Goal: Task Accomplishment & Management: Manage account settings

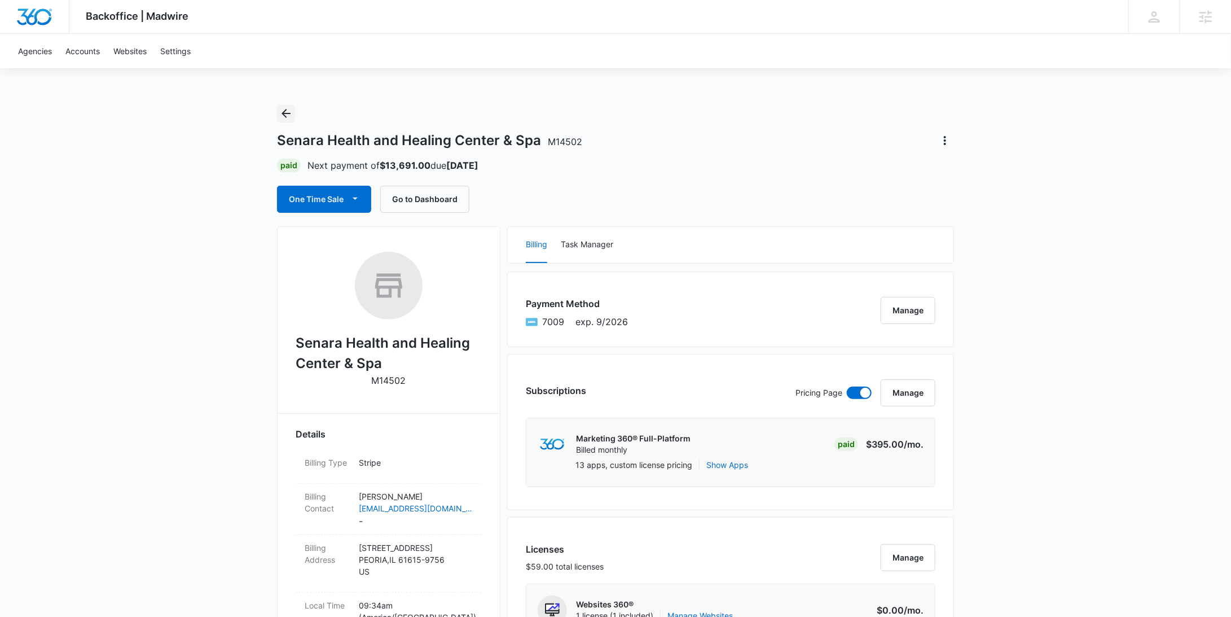
click at [288, 115] on icon "Back" at bounding box center [286, 114] width 14 height 14
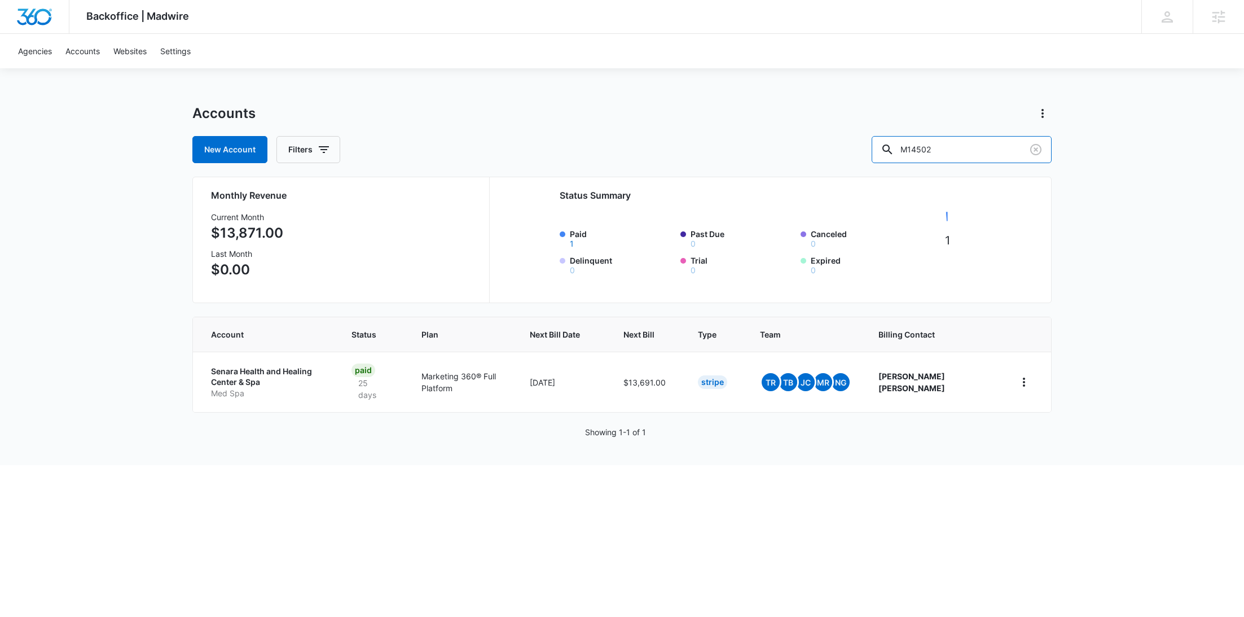
drag, startPoint x: 984, startPoint y: 144, endPoint x: 883, endPoint y: 151, distance: 100.7
click at [884, 151] on div "New Account Filters M14502" at bounding box center [621, 149] width 859 height 27
paste input "337763"
type input "M337763"
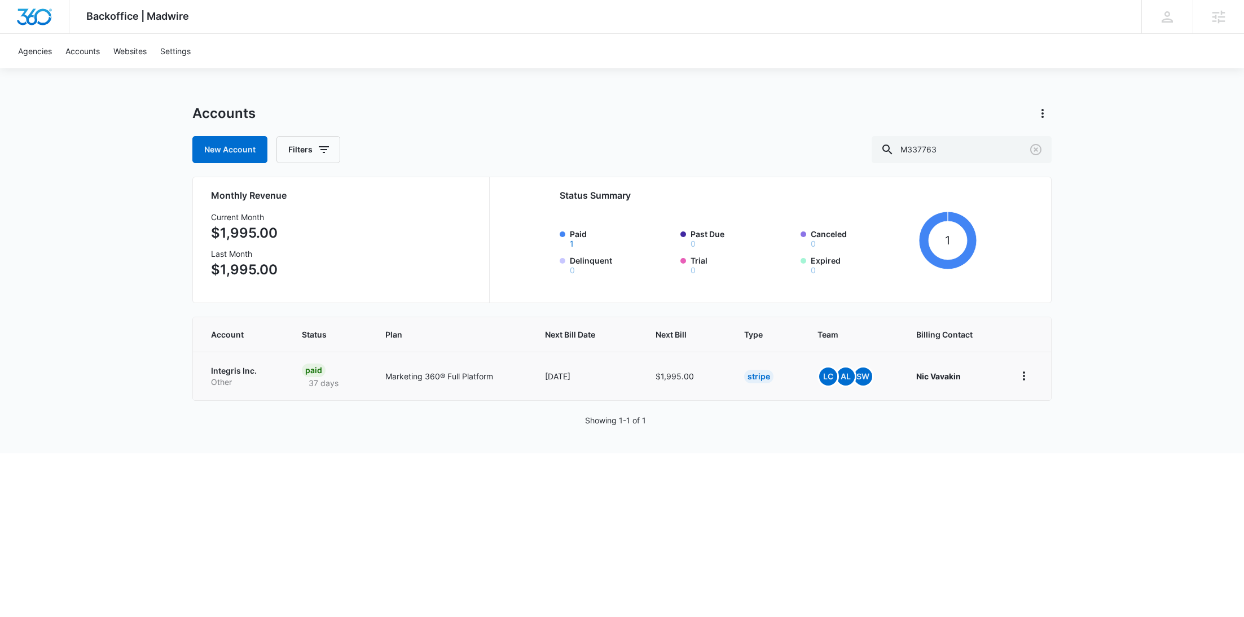
click at [247, 378] on p "Other" at bounding box center [243, 381] width 64 height 11
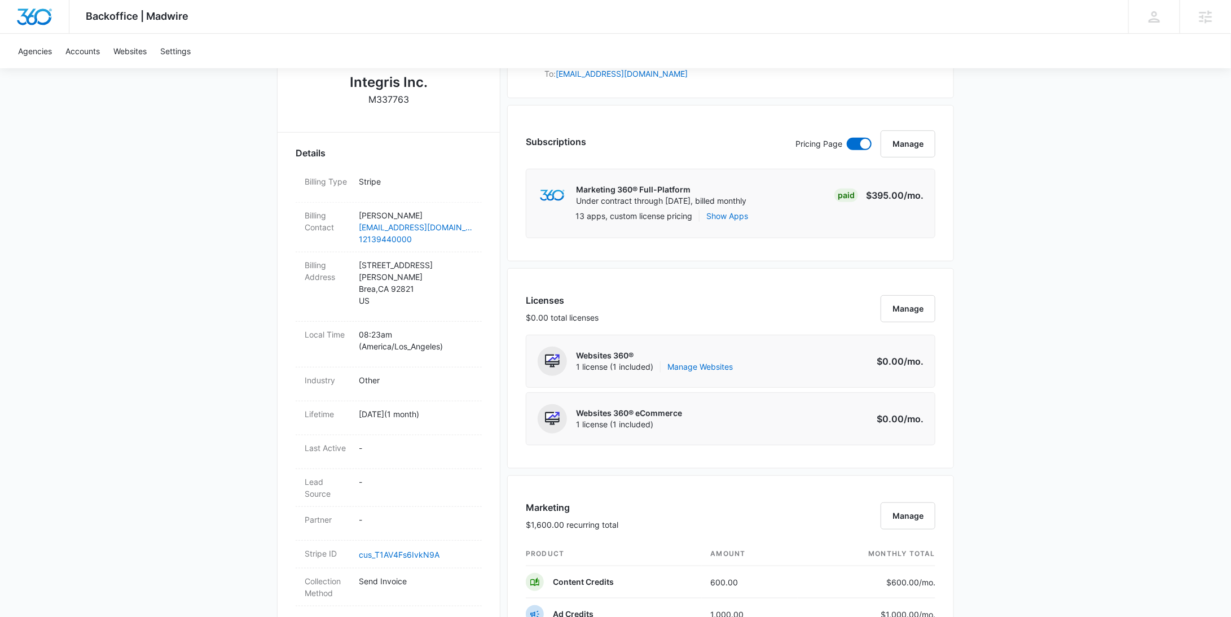
scroll to position [326, 0]
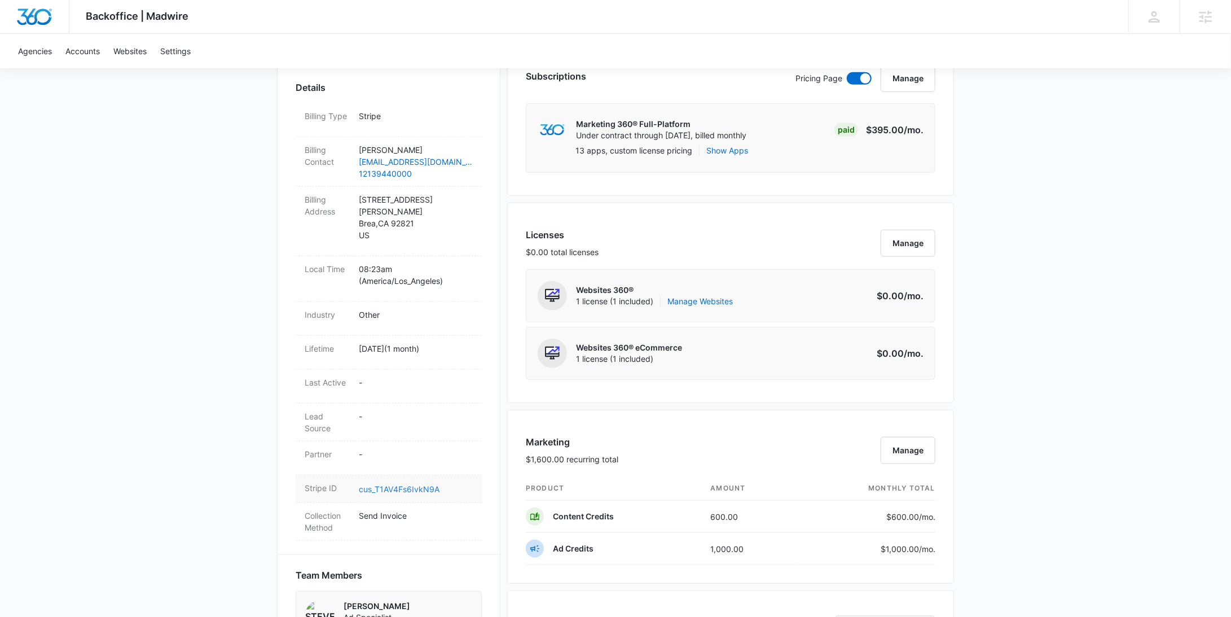
click at [402, 484] on link "cus_T1AV4Fs6IvkN9A" at bounding box center [399, 489] width 81 height 10
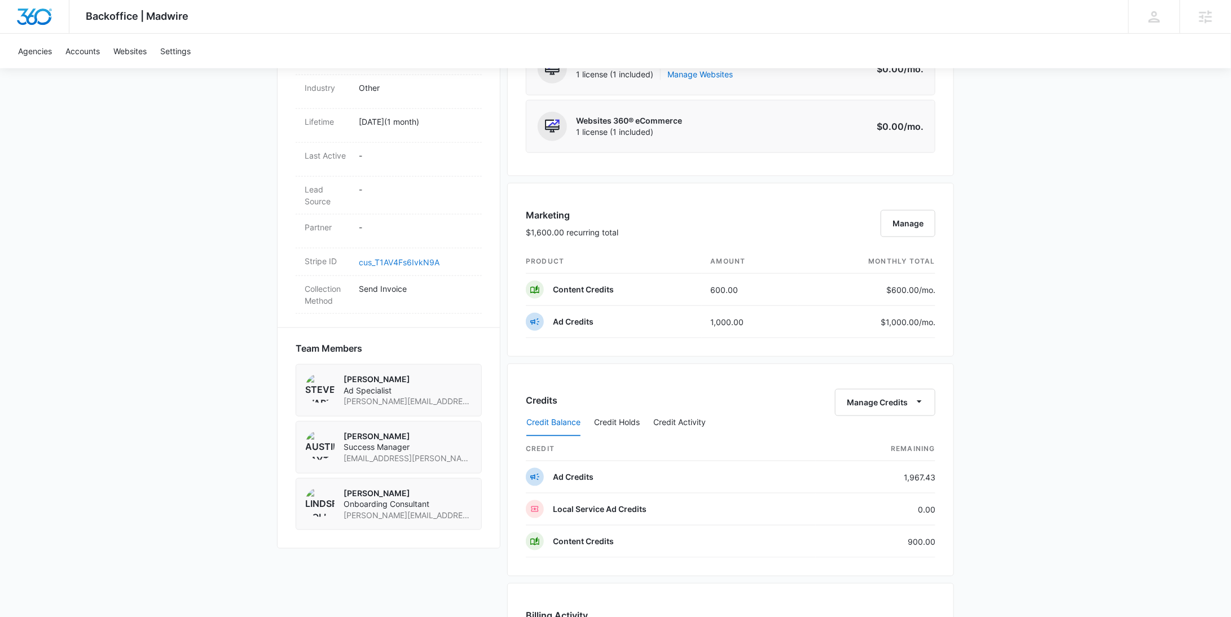
scroll to position [828, 0]
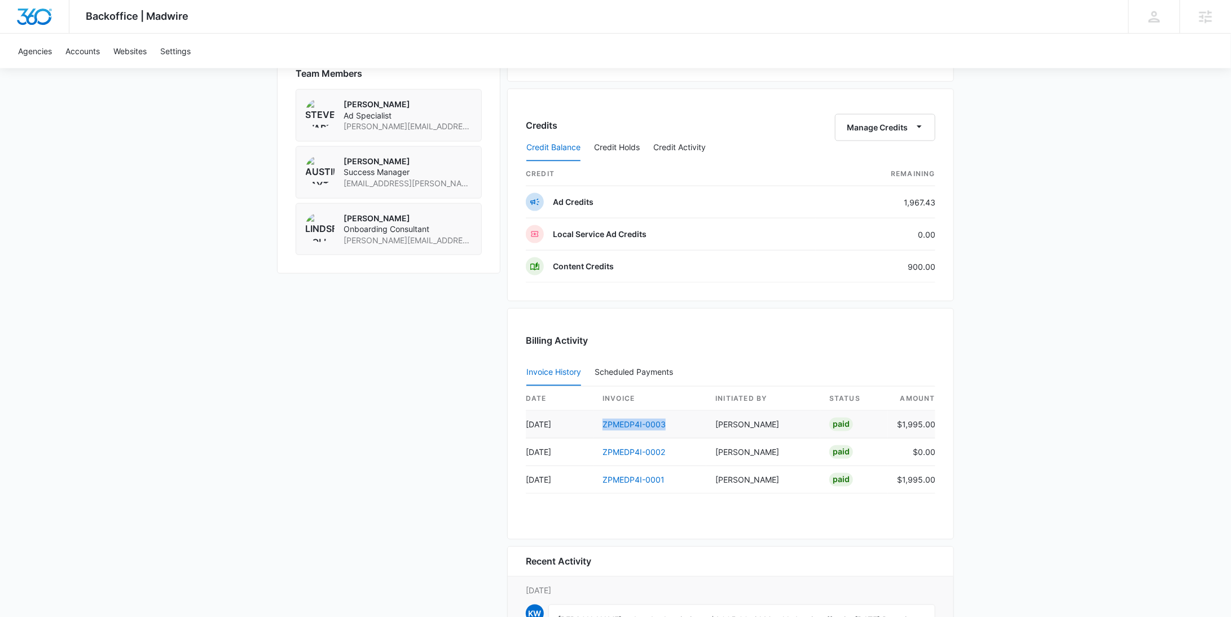
drag, startPoint x: 683, startPoint y: 424, endPoint x: 595, endPoint y: 424, distance: 88.0
click at [595, 424] on td "ZPMEDP4I-0003" at bounding box center [650, 425] width 113 height 28
copy link "ZPMEDP4I-0003"
click at [842, 134] on div "Credit Balance Credit Holds Credit Activity" at bounding box center [731, 148] width 410 height 28
click at [865, 129] on button "Manage Credits" at bounding box center [885, 127] width 100 height 27
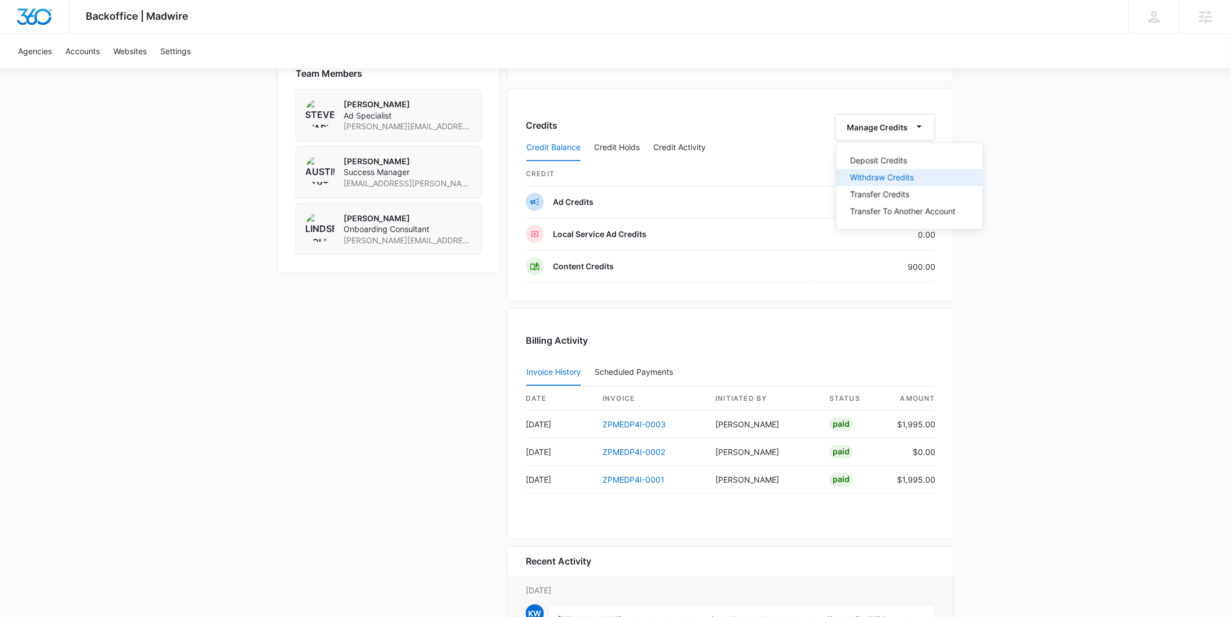
click at [868, 174] on div "Withdraw Credits" at bounding box center [903, 178] width 106 height 8
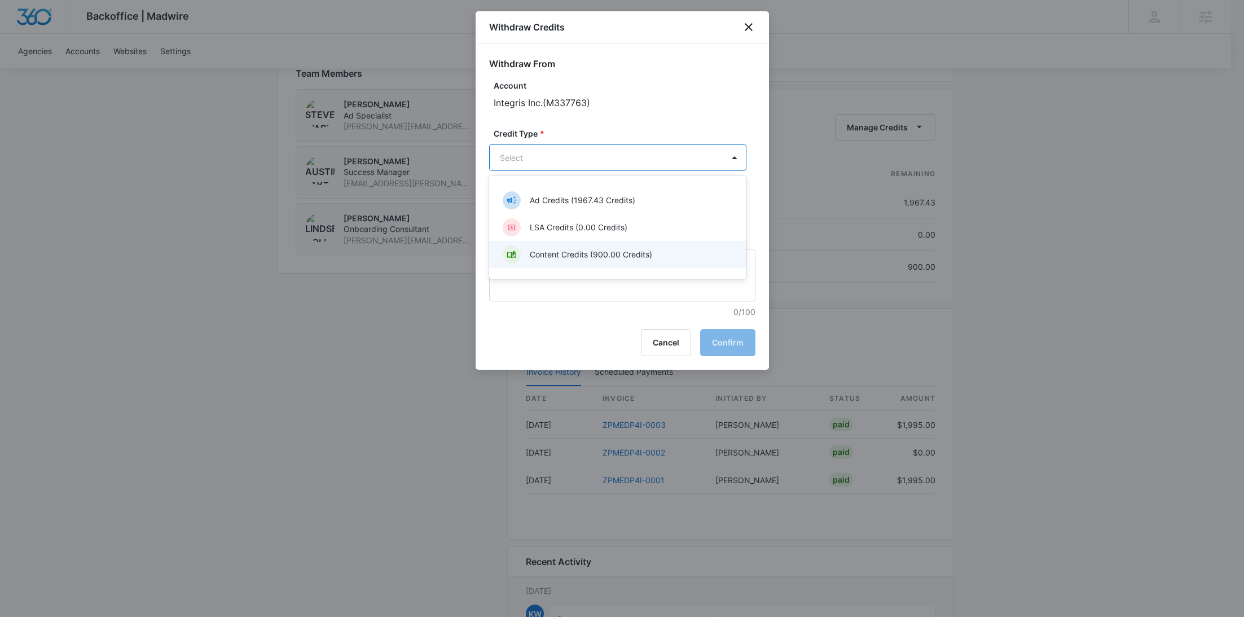
click at [537, 258] on p "Content Credits (900.00 Credits)" at bounding box center [591, 254] width 122 height 12
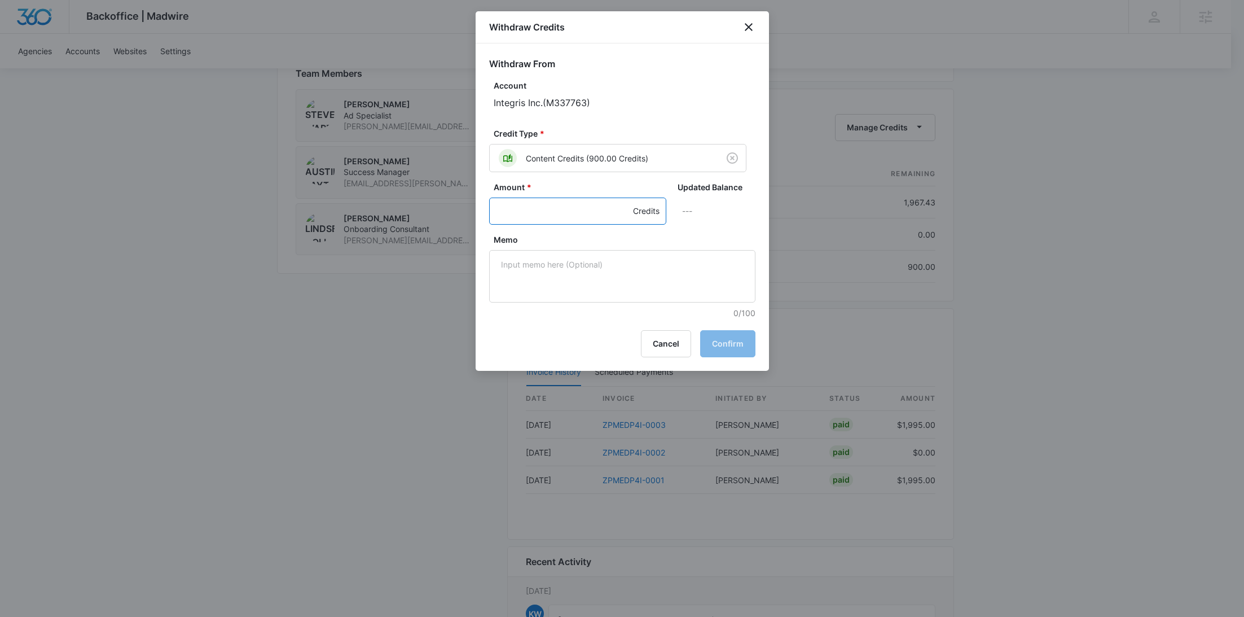
click at [541, 205] on input "Amount *" at bounding box center [577, 210] width 177 height 27
type input "600"
click at [539, 289] on textarea "Memo" at bounding box center [622, 276] width 266 height 52
paste textarea "ZPMEDP4I-0003"
drag, startPoint x: 648, startPoint y: 258, endPoint x: 434, endPoint y: 260, distance: 214.4
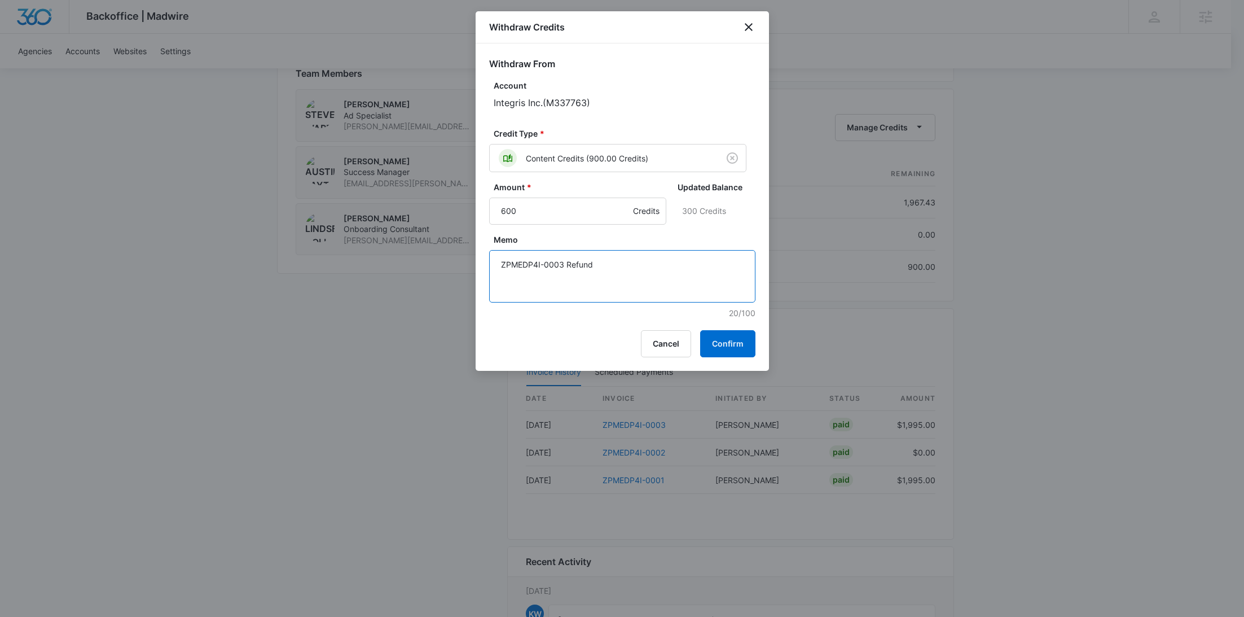
type textarea "ZPMEDP4I-0003 Refund"
click at [744, 340] on button "Confirm" at bounding box center [727, 343] width 55 height 27
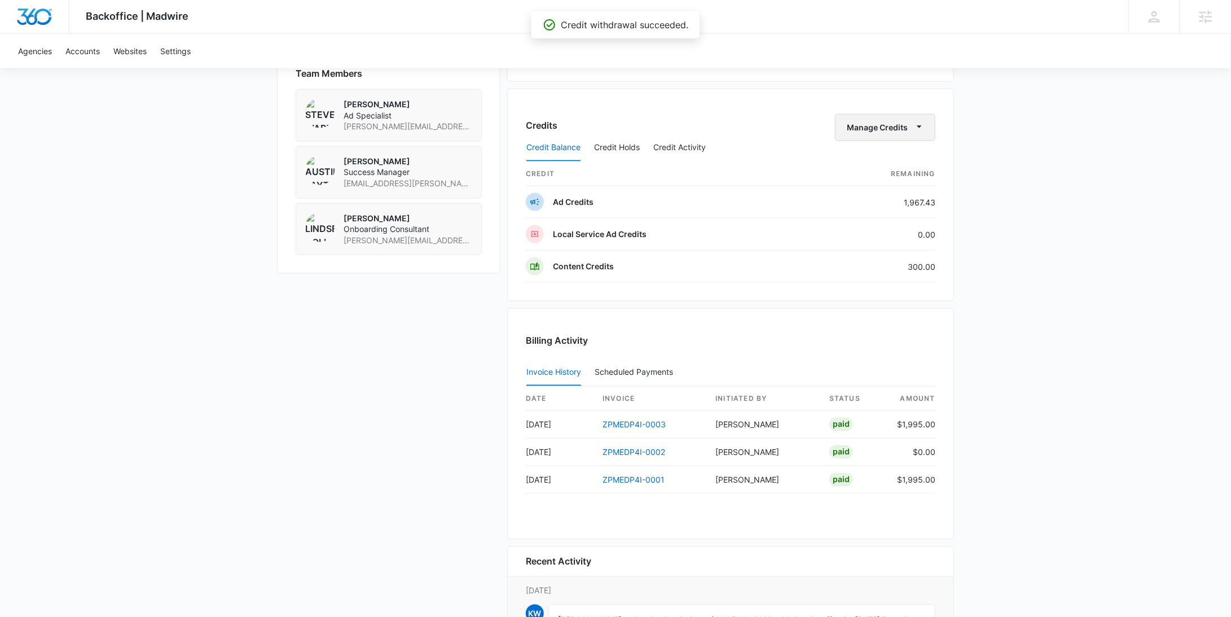
click at [888, 125] on button "Manage Credits" at bounding box center [885, 127] width 100 height 27
click at [884, 175] on div "Withdraw Credits" at bounding box center [903, 178] width 106 height 8
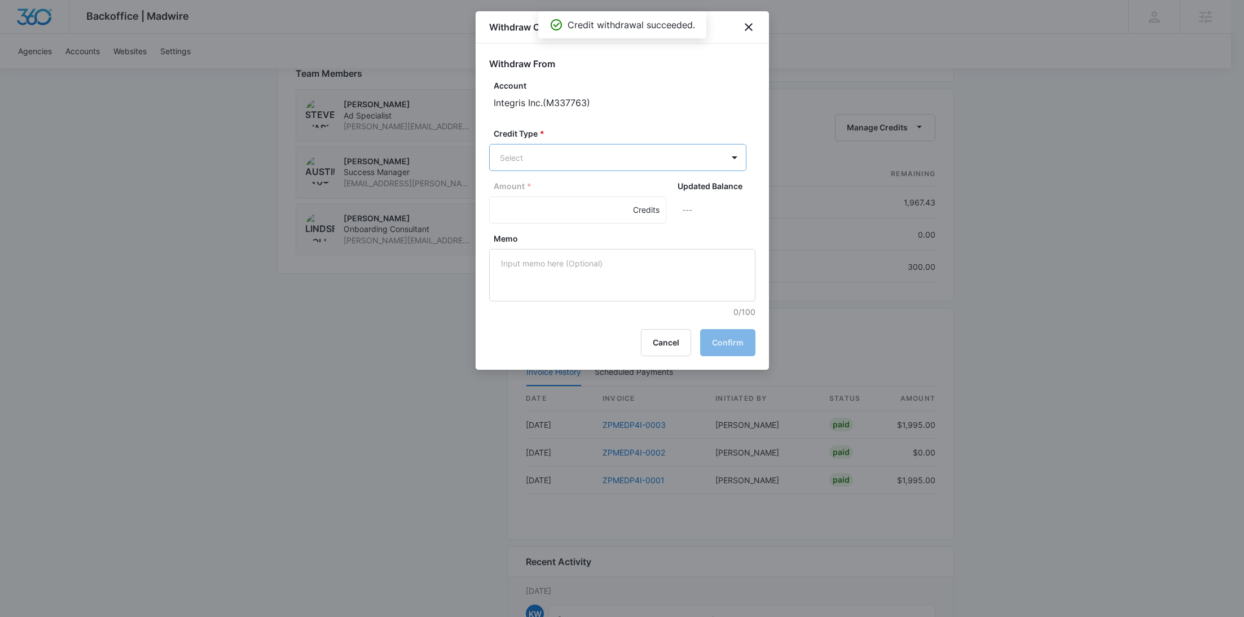
click at [580, 200] on p "Ad Credits (1967.43 Credits)" at bounding box center [583, 200] width 106 height 12
click at [534, 213] on input "Amount *" at bounding box center [577, 210] width 177 height 27
type input "1000"
click at [589, 278] on textarea "Memo" at bounding box center [622, 276] width 266 height 52
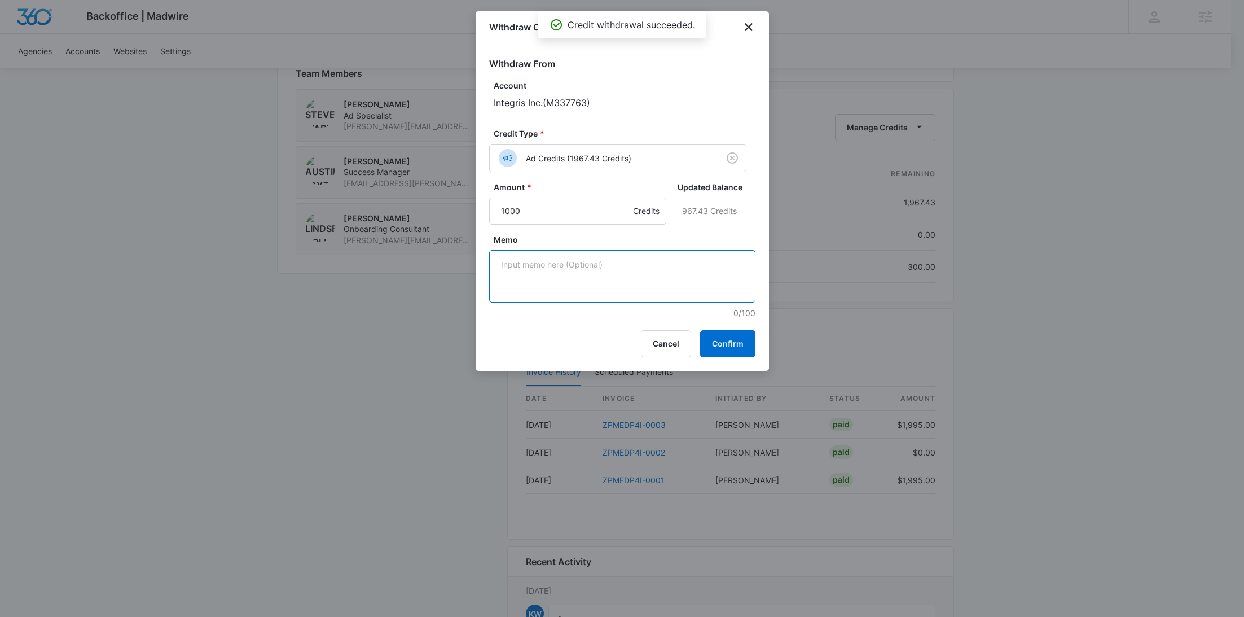
paste textarea "ZPMEDP4I-0003 Refund"
type textarea "ZPMEDP4I-0003 Refund"
click at [743, 338] on button "Confirm" at bounding box center [727, 343] width 55 height 27
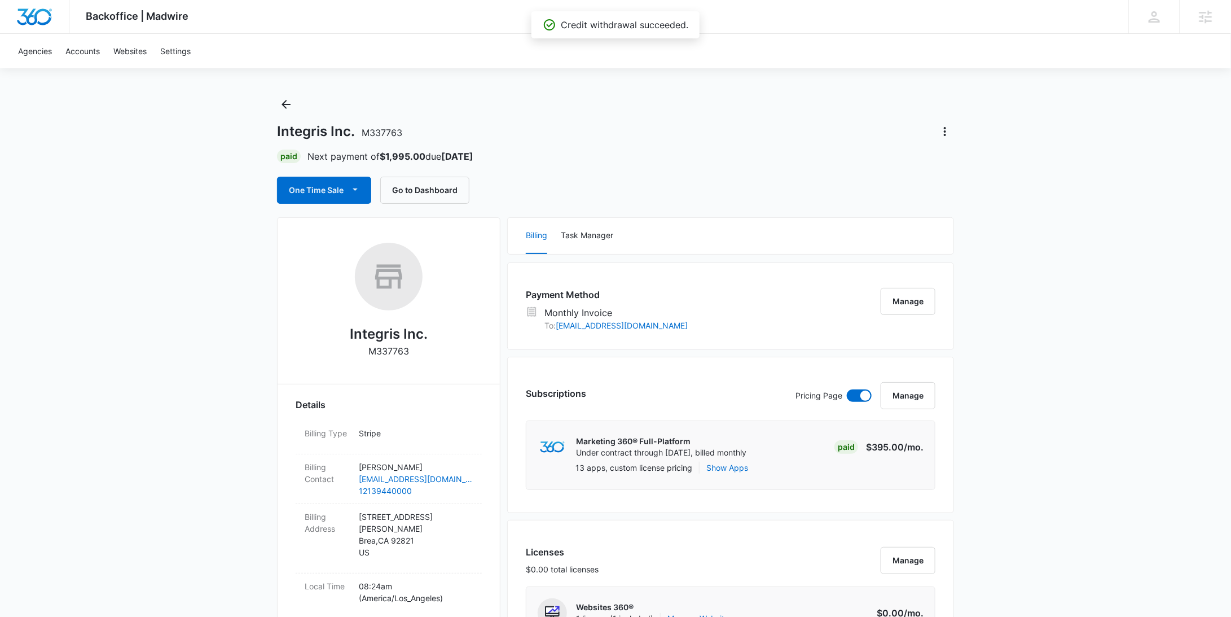
scroll to position [0, 0]
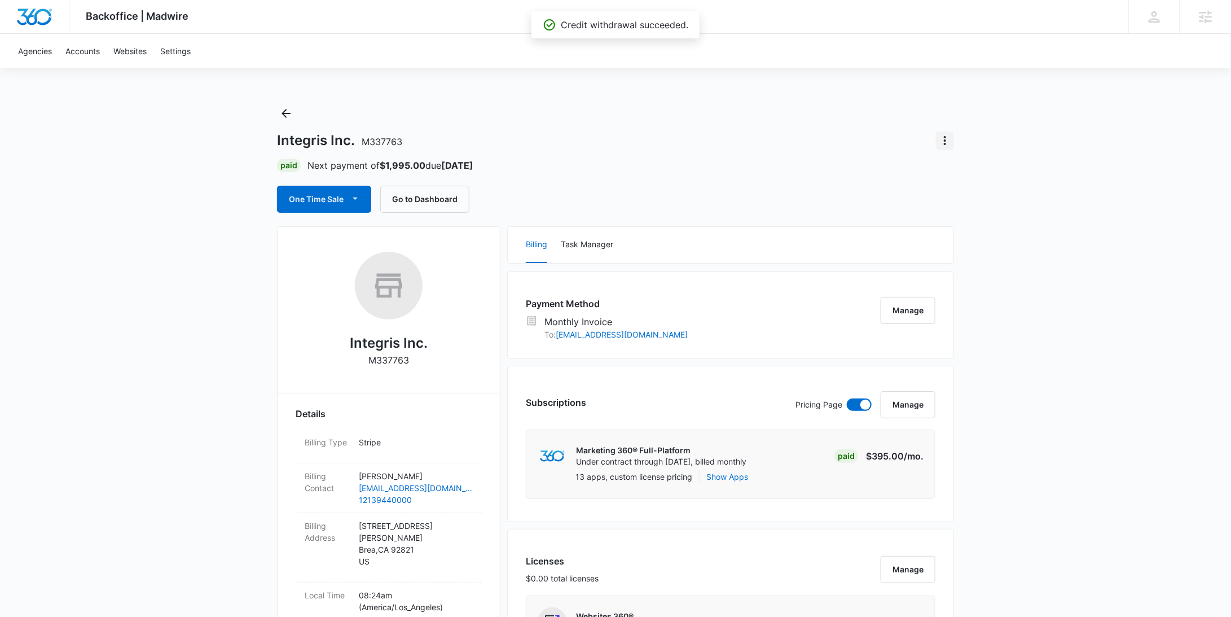
click at [946, 141] on icon "Actions" at bounding box center [945, 141] width 14 height 14
click at [965, 202] on div "Close Account" at bounding box center [977, 206] width 55 height 8
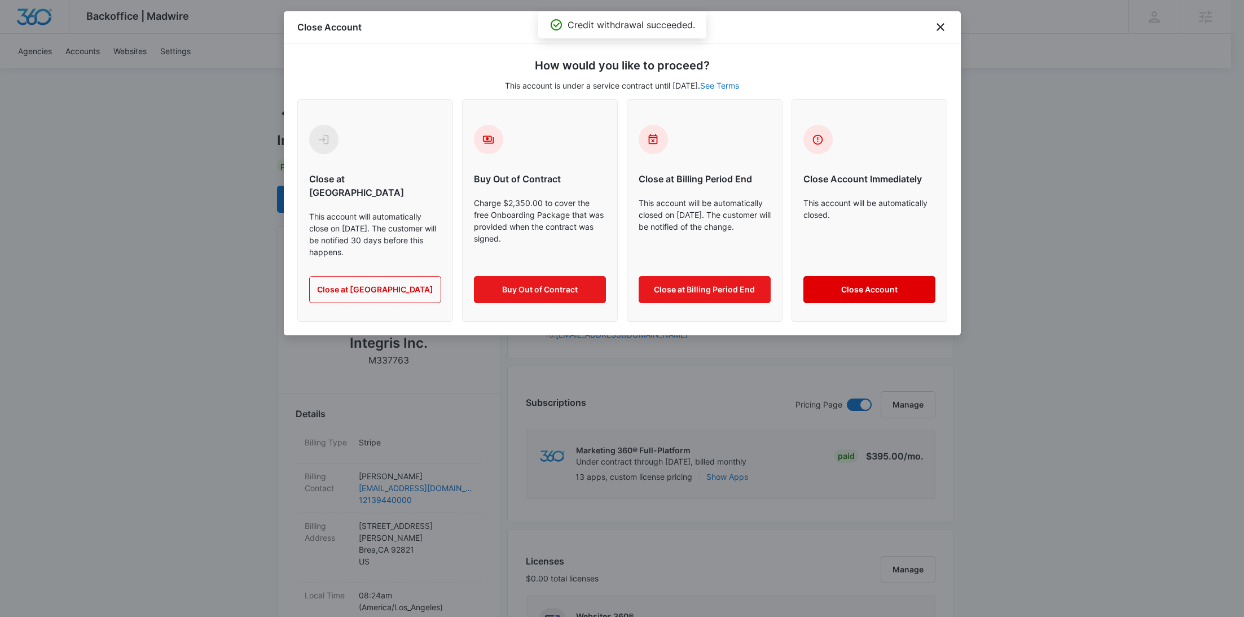
click at [824, 276] on button "Close Account" at bounding box center [870, 289] width 132 height 27
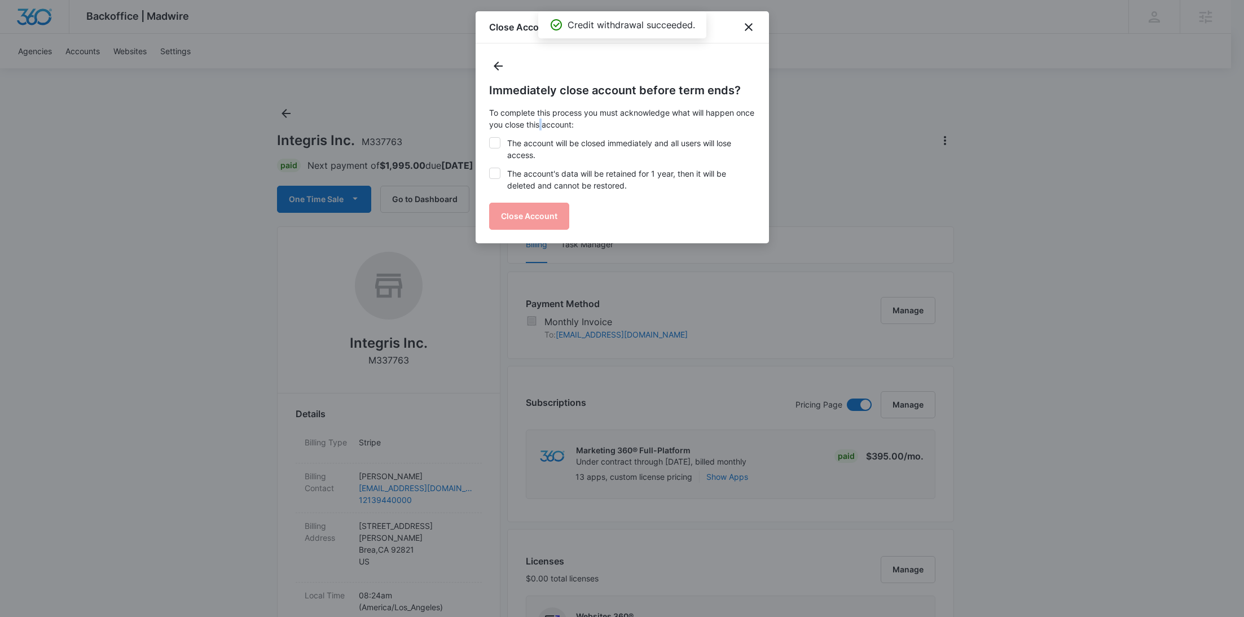
click at [563, 128] on p "To complete this process you must acknowledge what will happen once you close t…" at bounding box center [622, 119] width 266 height 24
click at [562, 139] on label "The account will be closed immediately and all users will lose access." at bounding box center [622, 149] width 266 height 24
click at [490, 138] on input "The account will be closed immediately and all users will lose access." at bounding box center [489, 137] width 1 height 1
checkbox input "true"
click at [548, 192] on div "Immediately close account before term ends? To complete this process you must a…" at bounding box center [622, 156] width 266 height 148
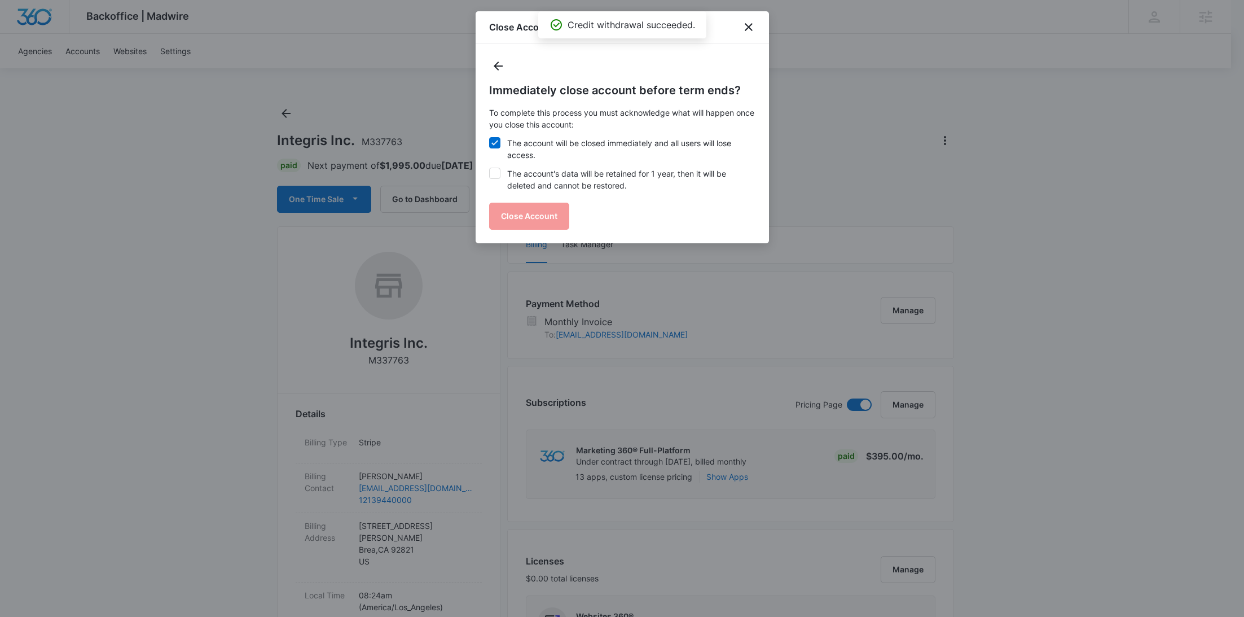
click at [551, 185] on label "The account's data will be retained for 1 year, then it will be deleted and can…" at bounding box center [622, 180] width 266 height 24
click at [490, 168] on input "The account's data will be retained for 1 year, then it will be deleted and can…" at bounding box center [489, 168] width 1 height 1
checkbox input "true"
click at [544, 212] on button "Close Account" at bounding box center [529, 216] width 80 height 27
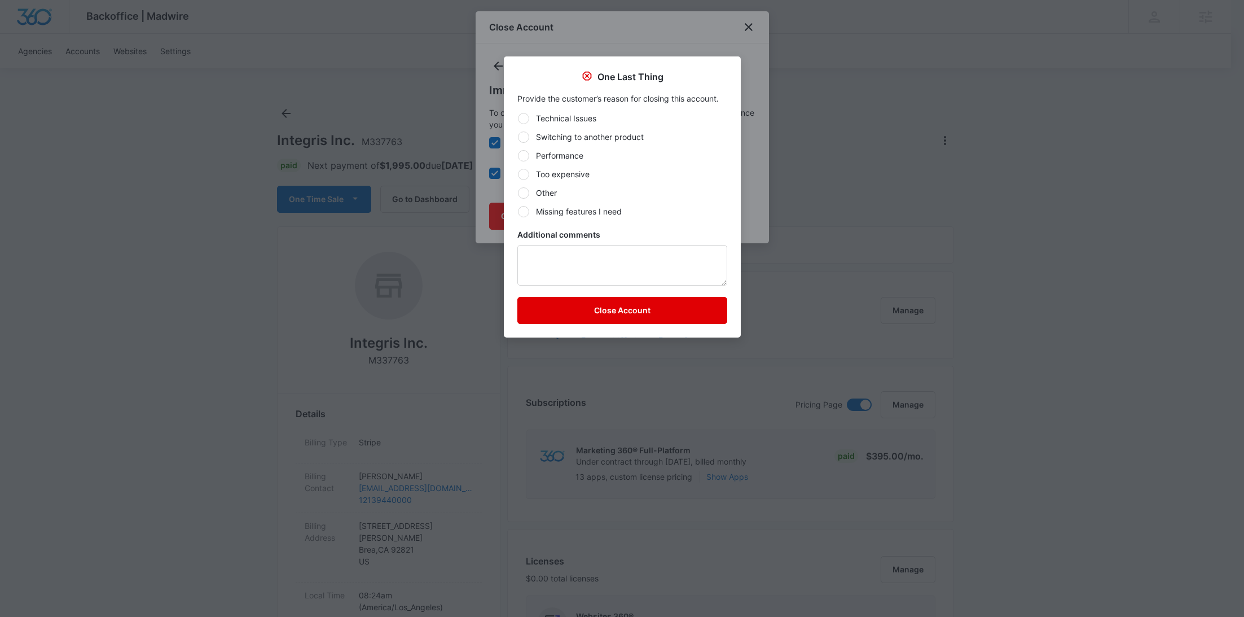
click at [541, 196] on label "Other" at bounding box center [622, 193] width 210 height 12
click at [518, 193] on input "Other" at bounding box center [517, 192] width 1 height 1
radio input "true"
click at [547, 262] on textarea "Additional comments" at bounding box center [622, 265] width 210 height 41
type textarea "m"
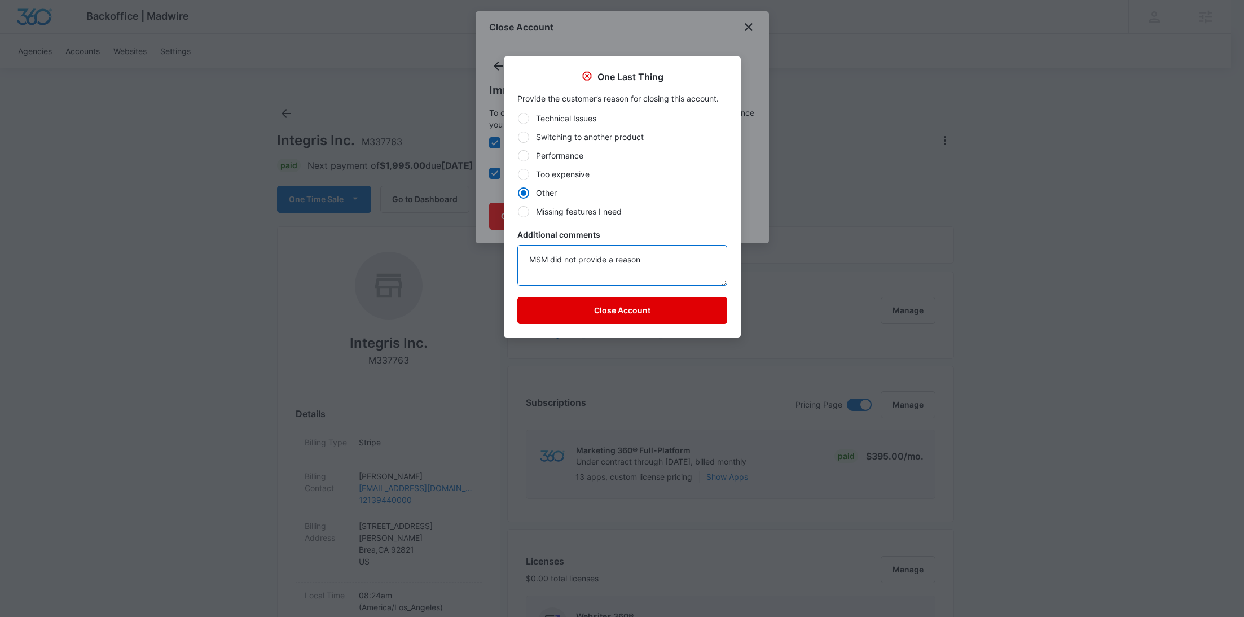
type textarea "MSM did not provide a reason"
click at [692, 313] on button "Close Account" at bounding box center [622, 310] width 210 height 27
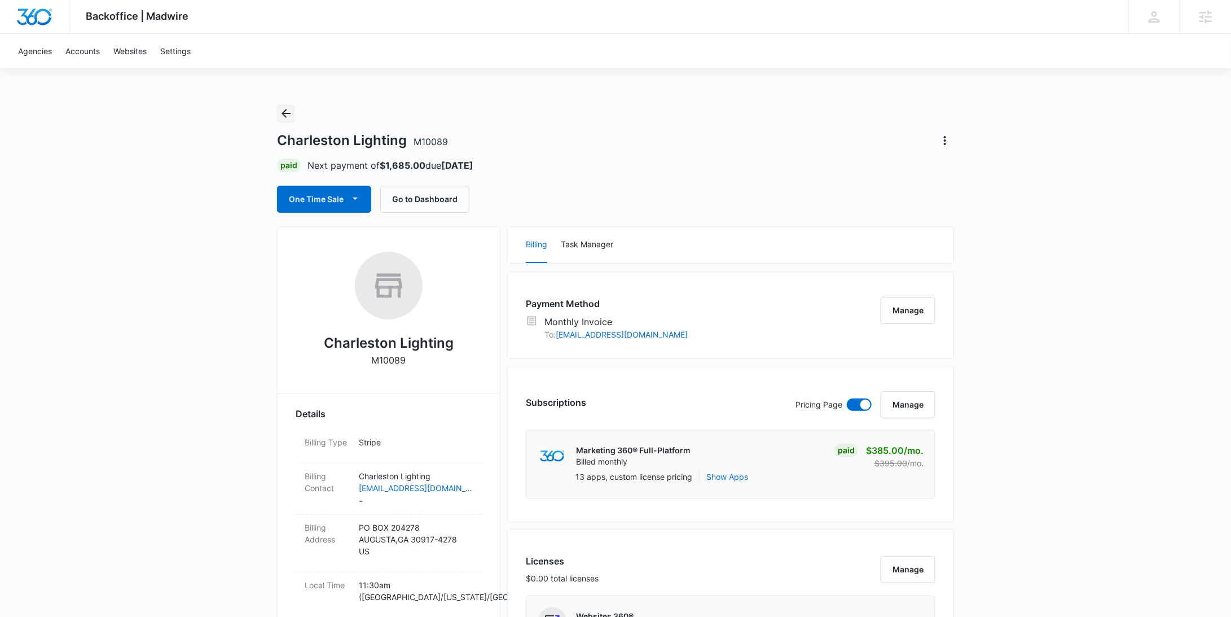
click at [284, 109] on icon "Back" at bounding box center [286, 114] width 14 height 14
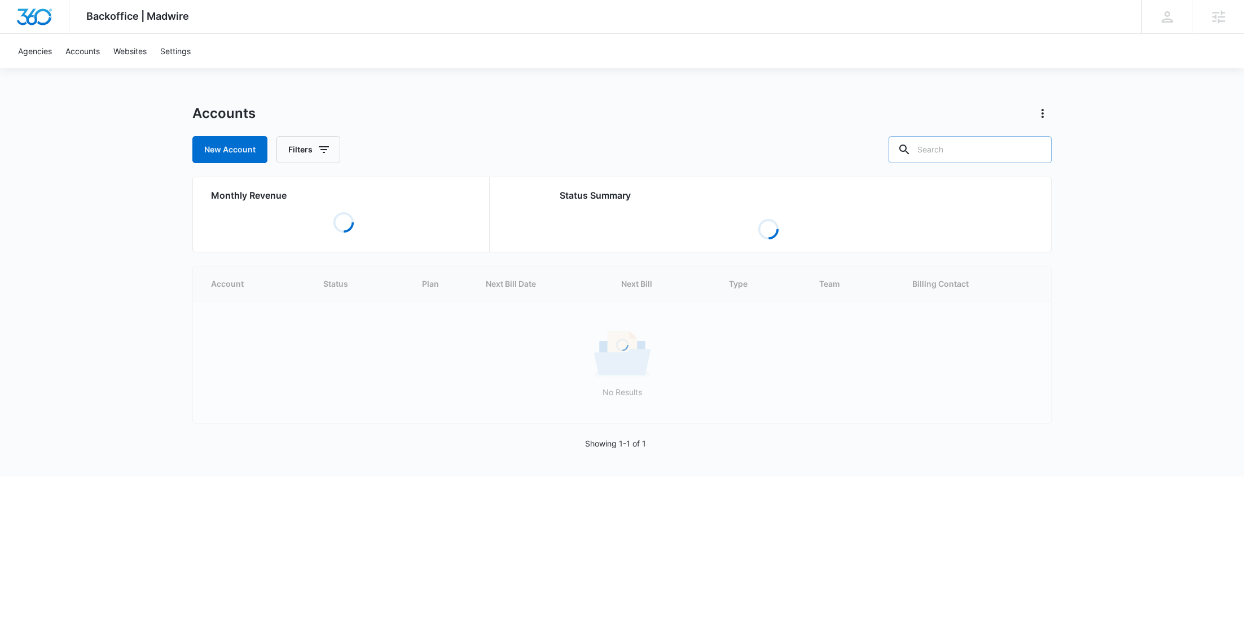
click at [970, 148] on input "text" at bounding box center [970, 149] width 163 height 27
paste input "M12360"
type input "M12360"
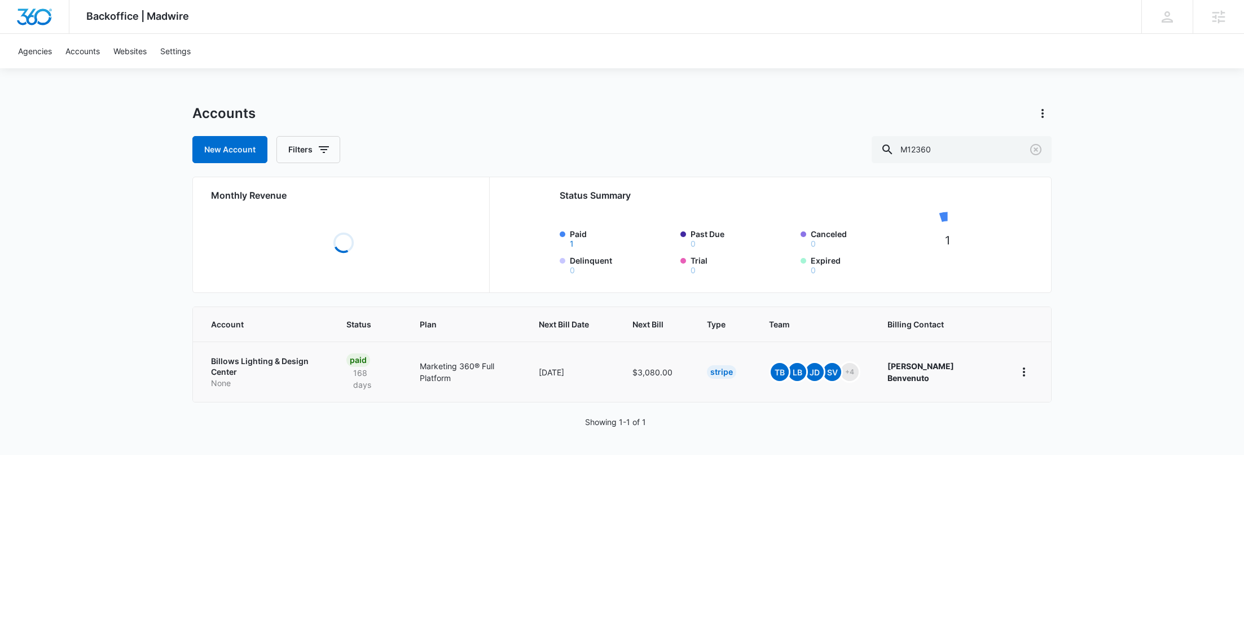
click at [235, 378] on p "None" at bounding box center [265, 383] width 108 height 11
